Goal: Task Accomplishment & Management: Use online tool/utility

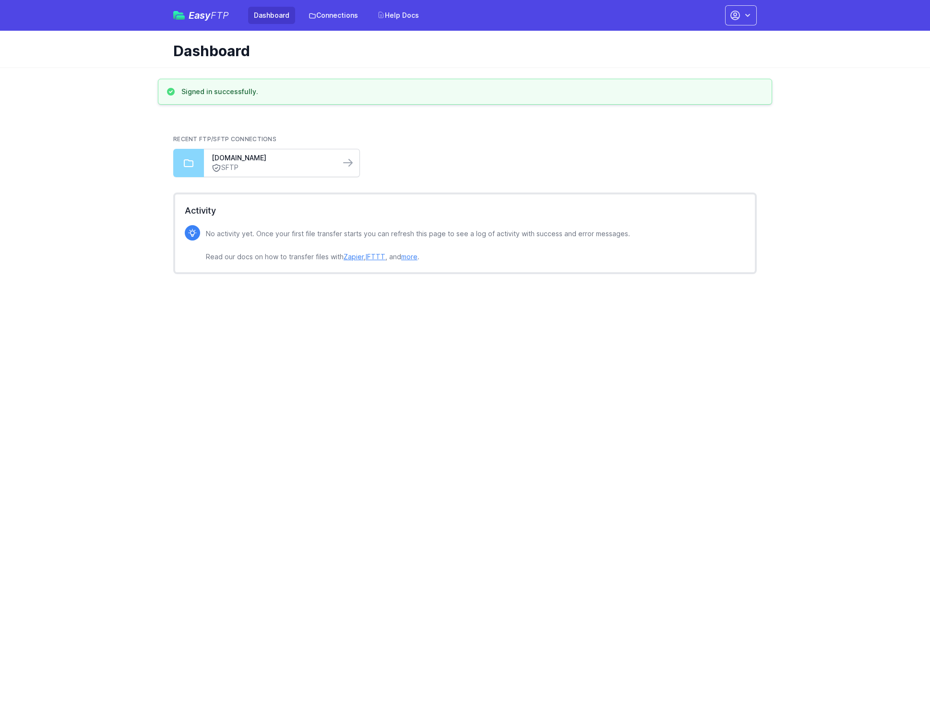
click at [307, 168] on link "SFTP" at bounding box center [272, 168] width 121 height 10
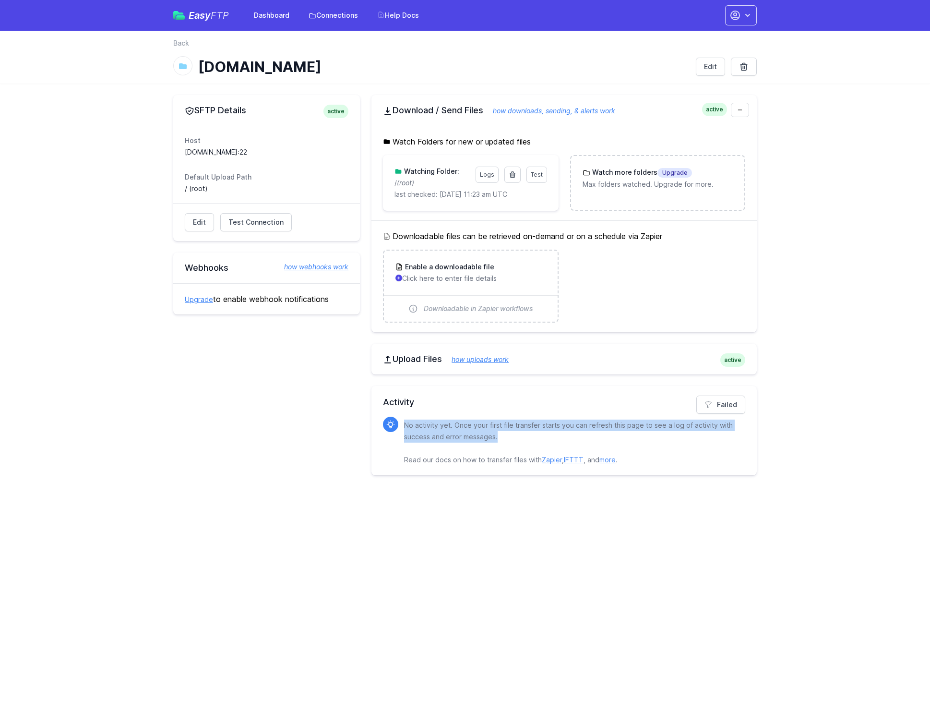
drag, startPoint x: 509, startPoint y: 439, endPoint x: 390, endPoint y: 432, distance: 119.7
click at [390, 432] on div "No activity yet. Once your first file transfer starts you can refresh this page…" at bounding box center [564, 441] width 362 height 49
click at [668, 431] on p "No activity yet. Once your first file transfer starts you can refresh this page…" at bounding box center [571, 443] width 334 height 46
click at [722, 406] on link "Failed" at bounding box center [720, 405] width 49 height 18
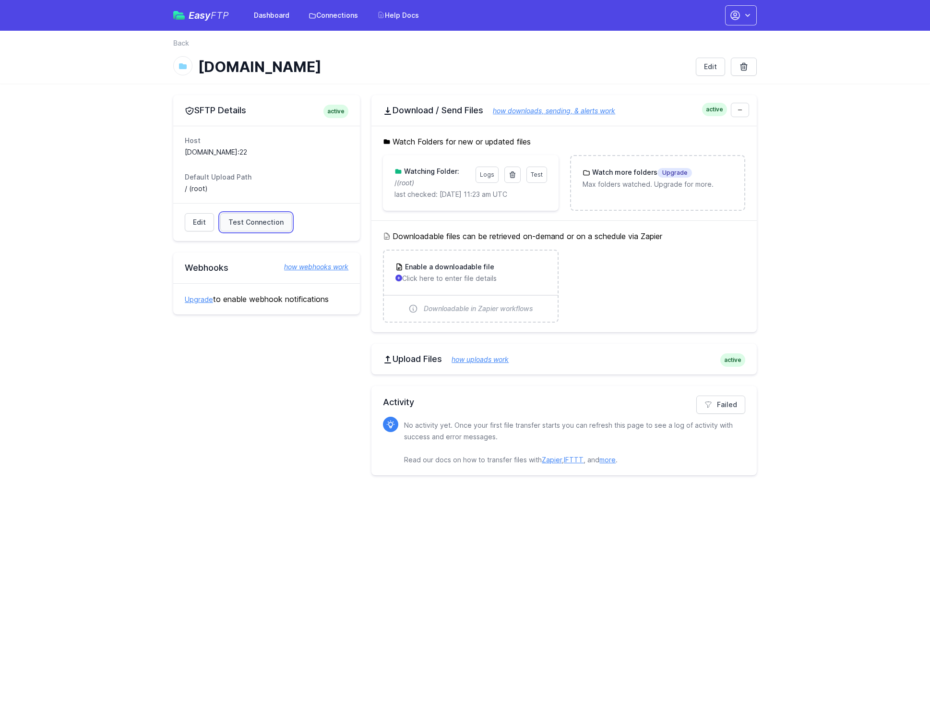
click at [250, 219] on span "Test Connection" at bounding box center [255, 222] width 55 height 10
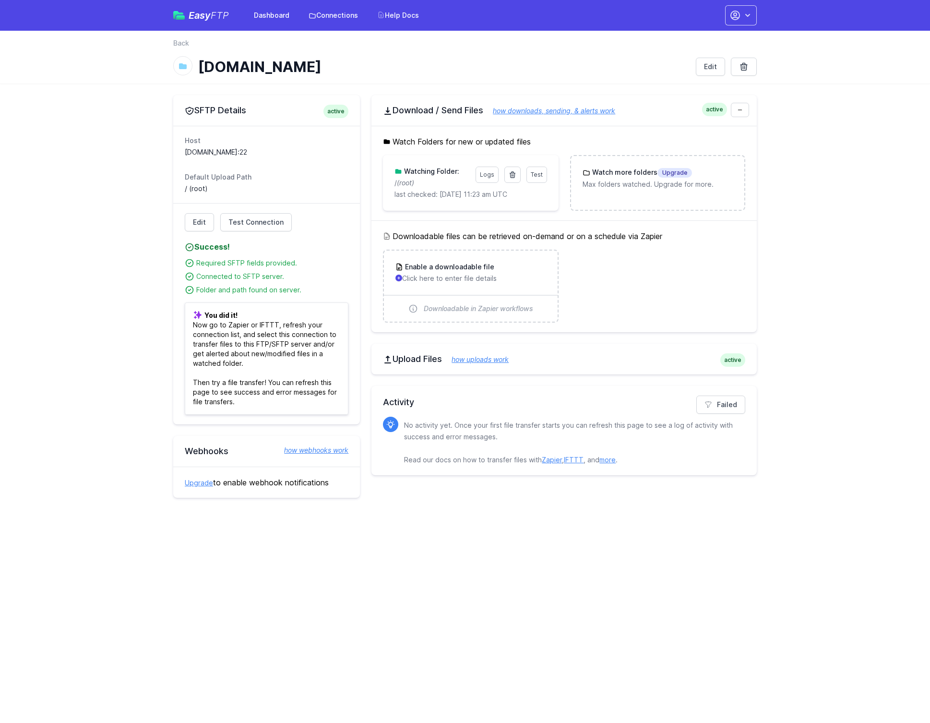
click at [530, 198] on p "last checked: [DATE] 11:23 am UTC" at bounding box center [471, 195] width 152 height 10
click at [538, 174] on span "Test" at bounding box center [537, 174] width 12 height 7
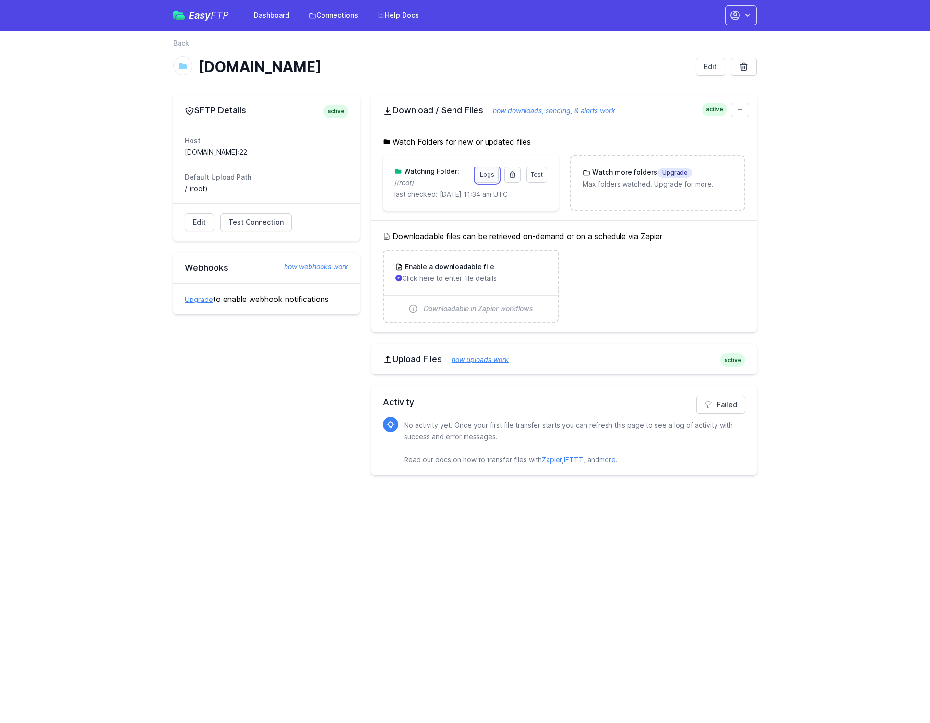
click at [496, 179] on link "Logs" at bounding box center [487, 175] width 23 height 16
click at [488, 173] on link "Logs" at bounding box center [487, 175] width 23 height 16
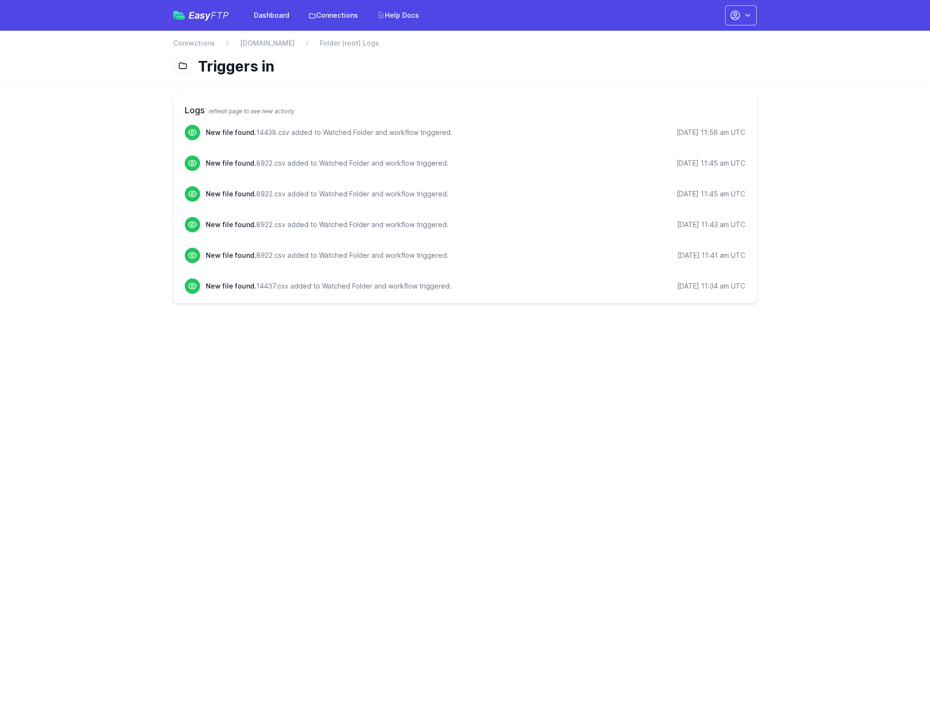
click at [232, 107] on h2 "Logs refresh page to see new activity" at bounding box center [465, 110] width 561 height 13
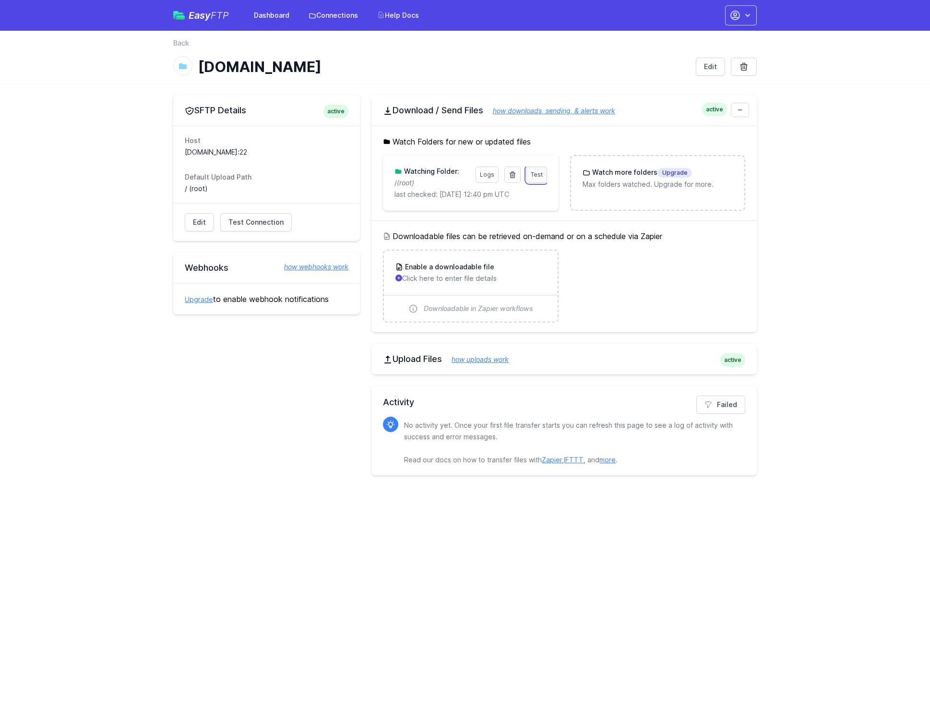
click at [533, 178] on link "Test" at bounding box center [537, 175] width 21 height 16
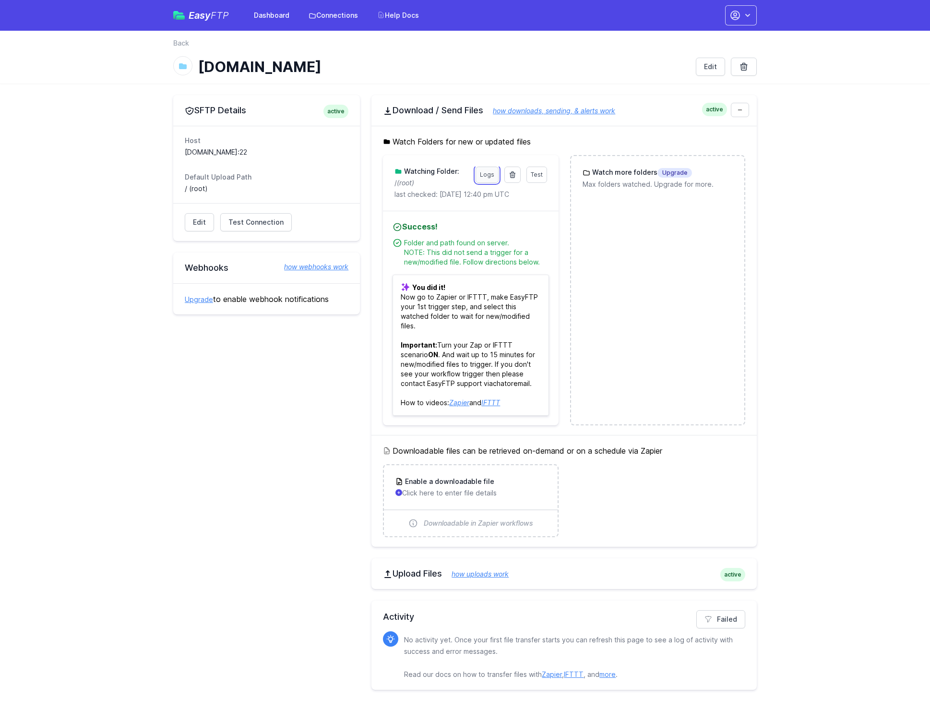
click at [489, 172] on link "Logs" at bounding box center [487, 175] width 23 height 16
